Goal: Find specific page/section: Find specific page/section

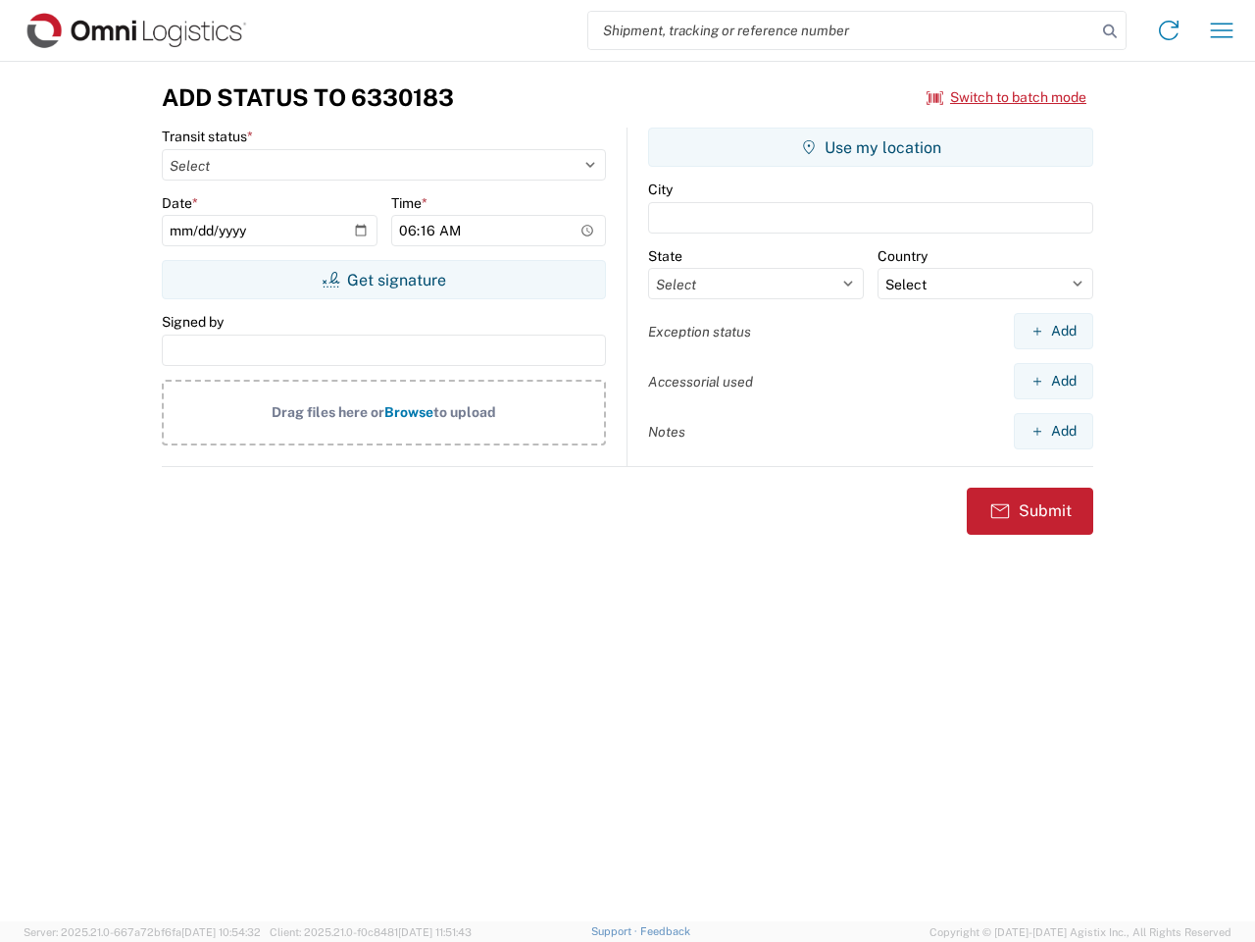
click at [843, 30] on input "search" at bounding box center [842, 30] width 508 height 37
click at [1110, 31] on icon at bounding box center [1110, 31] width 27 height 27
click at [1169, 30] on icon at bounding box center [1168, 30] width 31 height 31
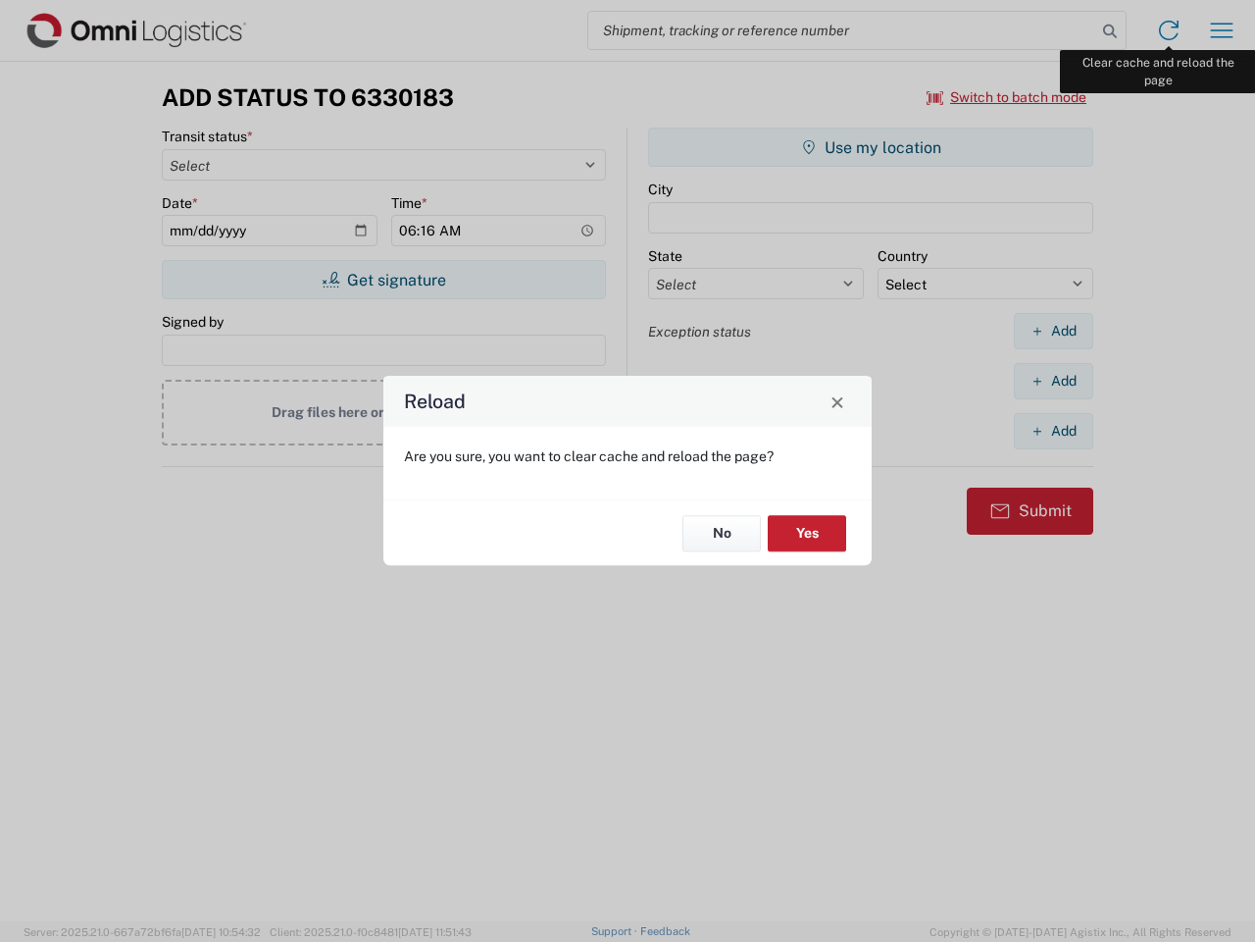
click at [1222, 30] on div "Reload Are you sure, you want to clear cache and reload the page? No Yes" at bounding box center [627, 471] width 1255 height 942
click at [1007, 97] on div "Reload Are you sure, you want to clear cache and reload the page? No Yes" at bounding box center [627, 471] width 1255 height 942
click at [383, 280] on div "Reload Are you sure, you want to clear cache and reload the page? No Yes" at bounding box center [627, 471] width 1255 height 942
click at [871, 147] on div "Reload Are you sure, you want to clear cache and reload the page? No Yes" at bounding box center [627, 471] width 1255 height 942
click at [1053, 331] on div "Reload Are you sure, you want to clear cache and reload the page? No Yes" at bounding box center [627, 471] width 1255 height 942
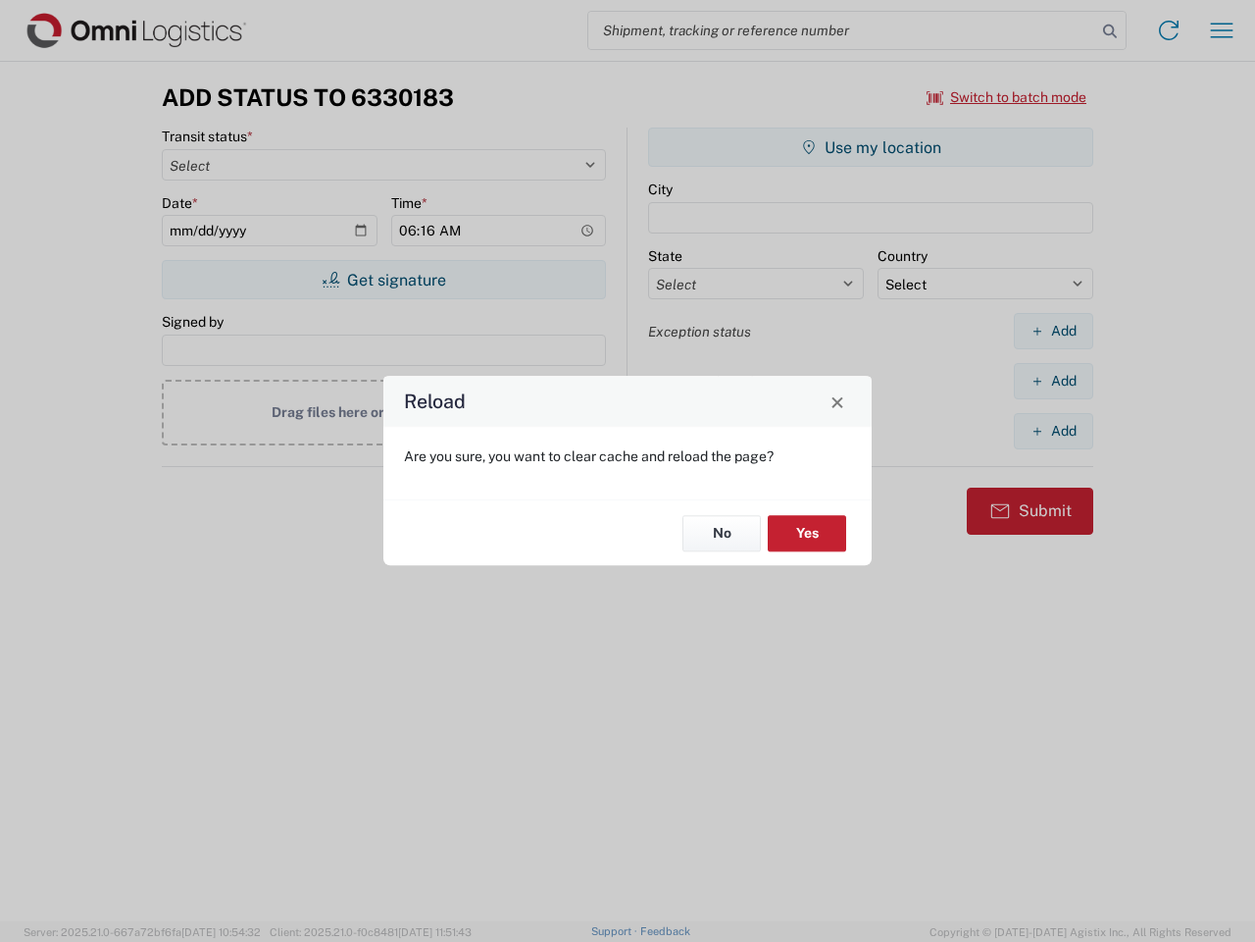
click at [1053, 381] on div "Reload Are you sure, you want to clear cache and reload the page? No Yes" at bounding box center [627, 471] width 1255 height 942
click at [1053, 431] on div "Reload Are you sure, you want to clear cache and reload the page? No Yes" at bounding box center [627, 471] width 1255 height 942
